Goal: Navigation & Orientation: Go to known website

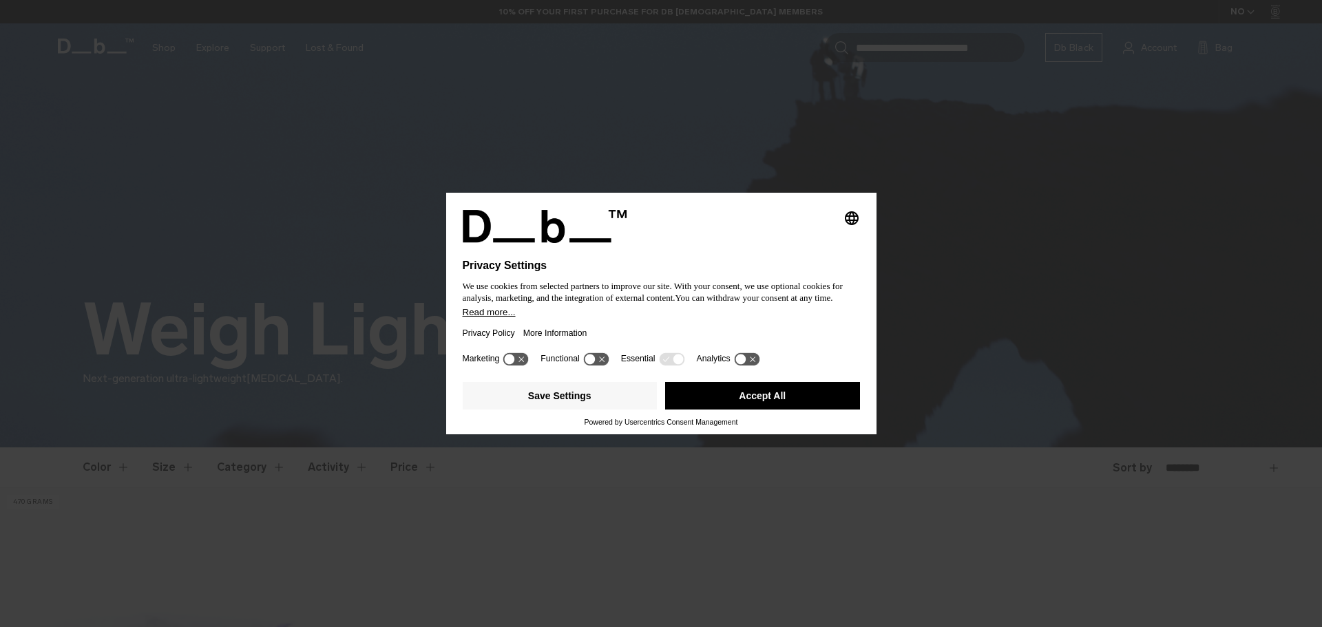
click at [738, 396] on button "Accept All" at bounding box center [762, 396] width 195 height 28
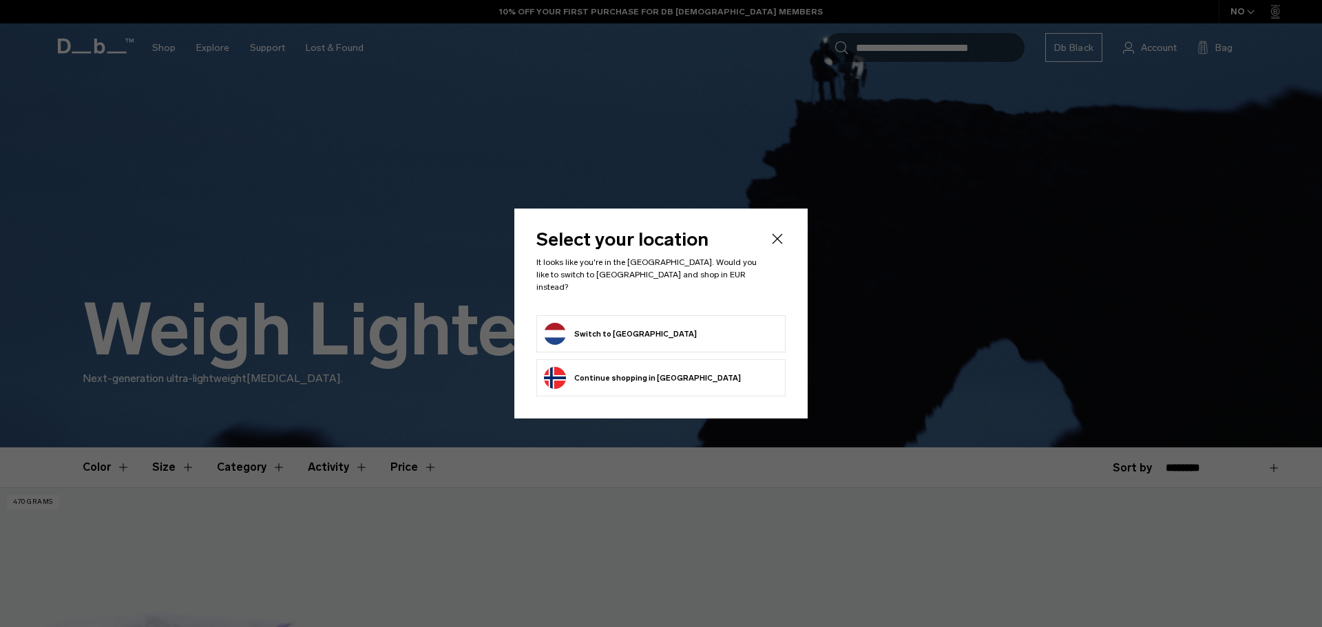
click at [595, 330] on button "Switch to Netherlands" at bounding box center [620, 334] width 153 height 22
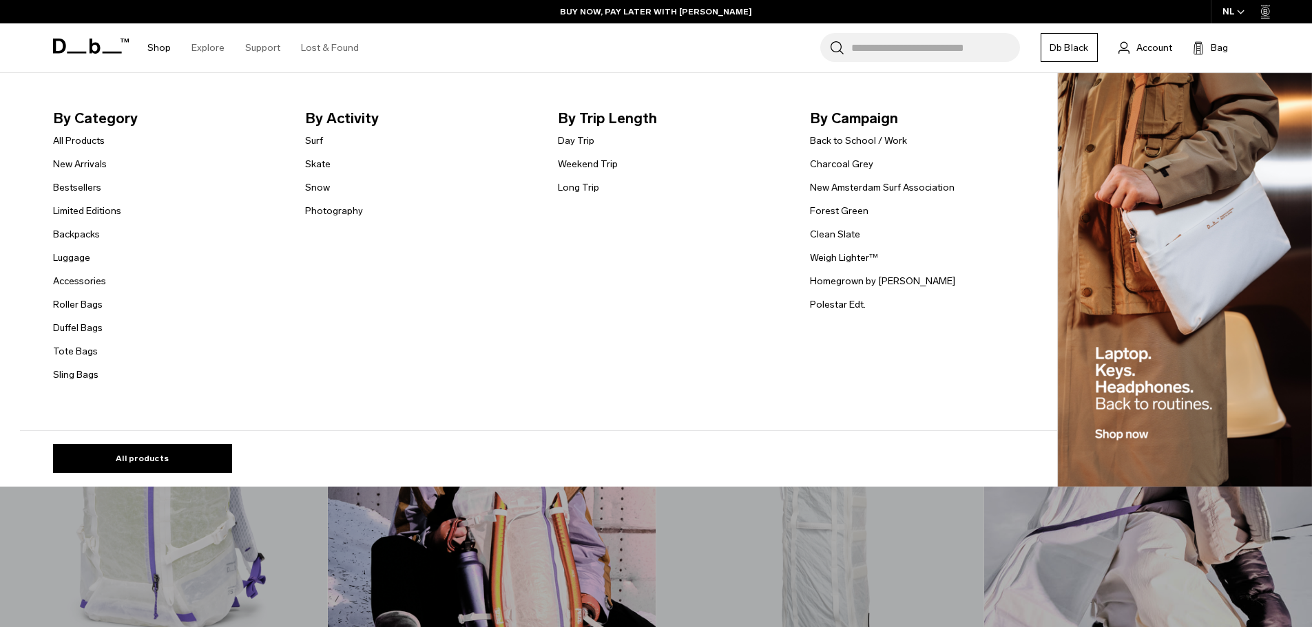
scroll to position [207, 0]
